Goal: Task Accomplishment & Management: Use online tool/utility

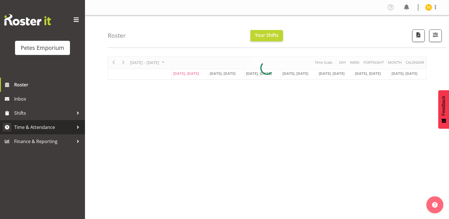
click at [49, 126] on span "Time & Attendance" at bounding box center [43, 127] width 59 height 8
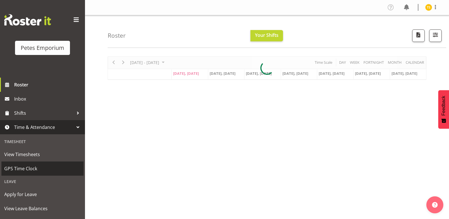
click at [37, 168] on span "GPS Time Clock" at bounding box center [42, 168] width 76 height 8
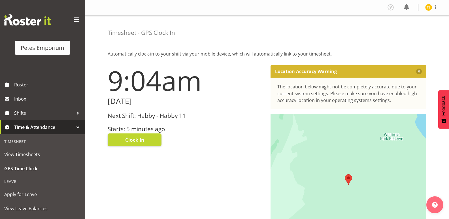
click at [128, 120] on div "Next Shift: Habby - Habby 11 Starts: 5 minutes ago" at bounding box center [186, 122] width 156 height 20
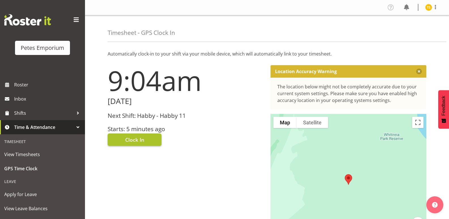
click at [128, 140] on span "Clock In" at bounding box center [134, 139] width 19 height 7
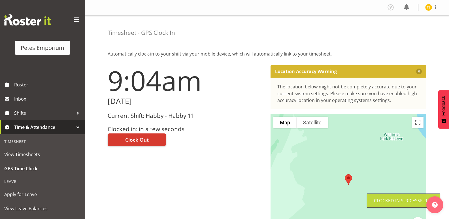
click at [420, 8] on div at bounding box center [417, 7] width 7 height 7
click at [429, 6] on img at bounding box center [428, 7] width 7 height 7
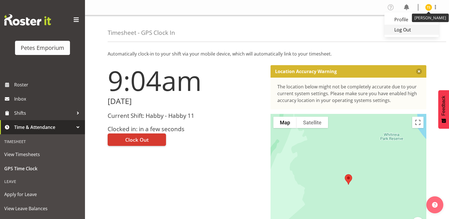
click at [404, 34] on link "Log Out" at bounding box center [411, 30] width 54 height 10
